Goal: Transaction & Acquisition: Book appointment/travel/reservation

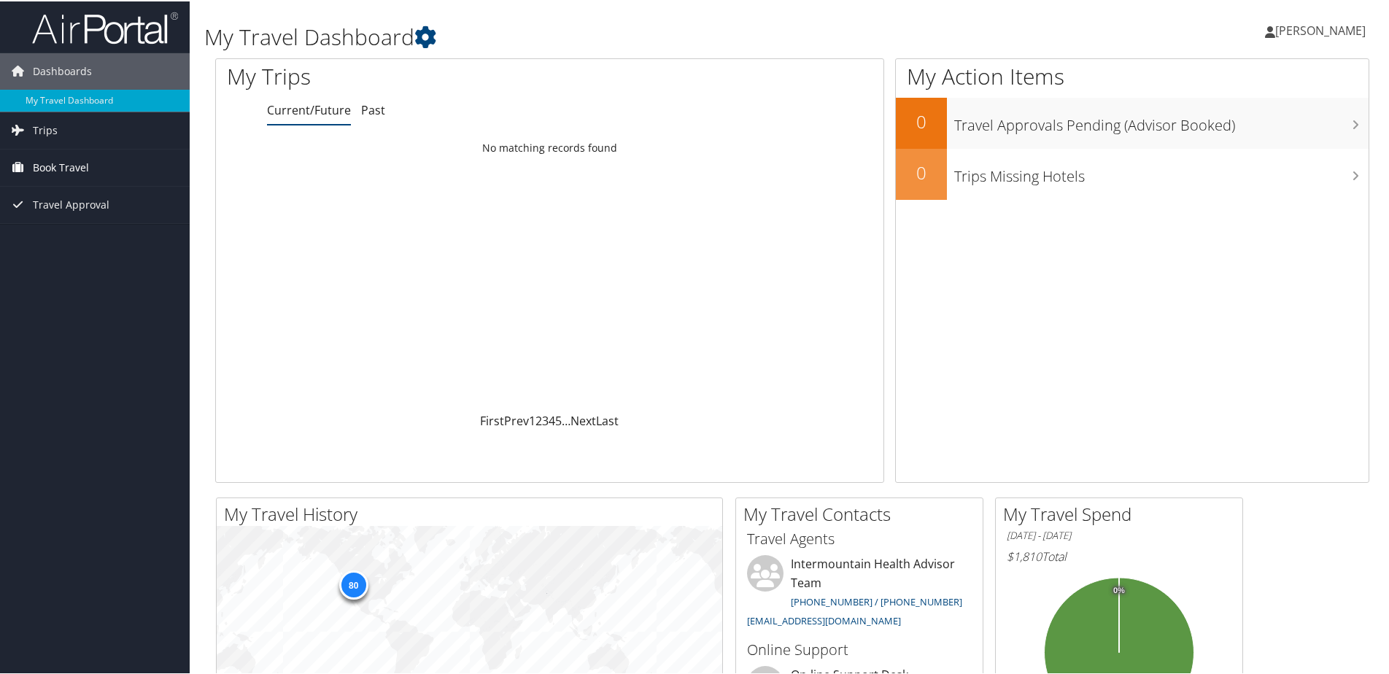
click at [50, 158] on span "Book Travel" at bounding box center [61, 166] width 56 height 36
click at [77, 232] on link "Book/Manage Online Trips" at bounding box center [95, 239] width 190 height 22
click at [63, 170] on span "Book Travel" at bounding box center [61, 166] width 56 height 36
click at [71, 155] on span "Book Travel" at bounding box center [61, 166] width 56 height 36
click at [85, 241] on link "Book/Manage Online Trips" at bounding box center [95, 239] width 190 height 22
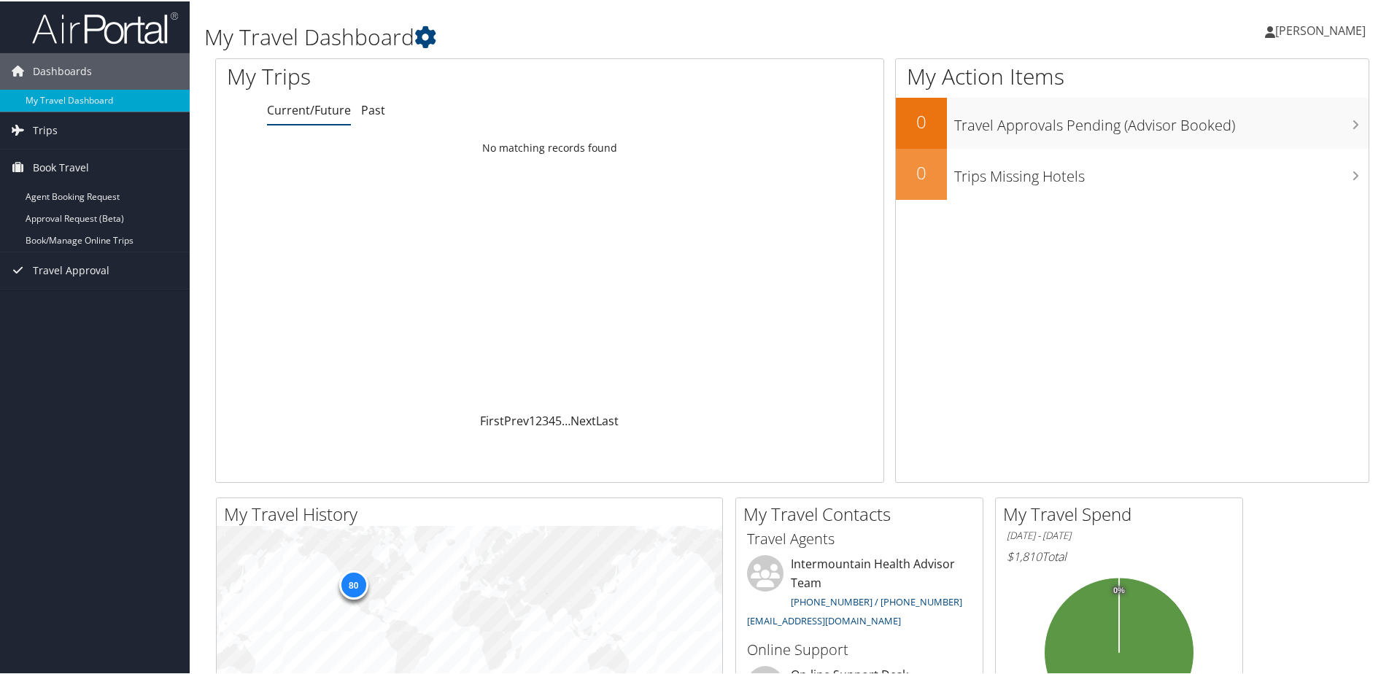
click at [619, 283] on div "Loading... No matching records found" at bounding box center [550, 272] width 668 height 277
